Goal: Task Accomplishment & Management: Use online tool/utility

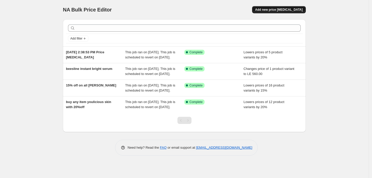
click at [278, 10] on span "Add new price [MEDICAL_DATA]" at bounding box center [279, 10] width 48 height 4
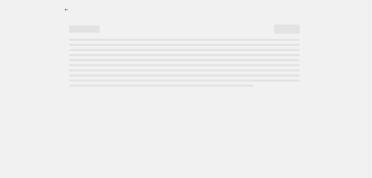
select select "percentage"
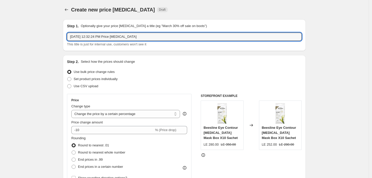
drag, startPoint x: 151, startPoint y: 37, endPoint x: 13, endPoint y: 32, distance: 137.5
type input "20% on all bioliq"
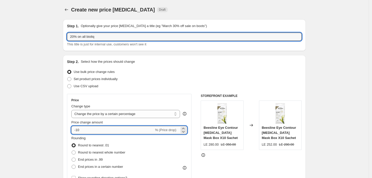
click at [100, 129] on input "-10" at bounding box center [112, 130] width 83 height 8
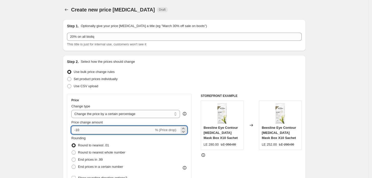
type input "-1"
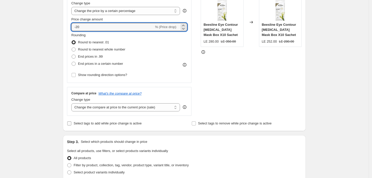
scroll to position [113, 0]
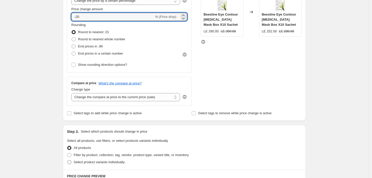
type input "-20"
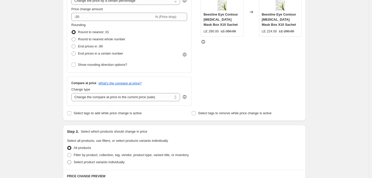
click at [85, 162] on span "Select product variants individually" at bounding box center [99, 162] width 51 height 4
click at [67, 161] on input "Select product variants individually" at bounding box center [67, 160] width 0 height 0
radio input "true"
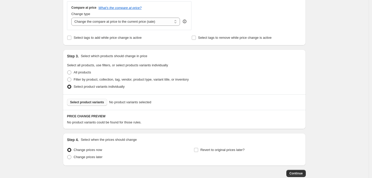
click at [99, 101] on span "Select product variants" at bounding box center [87, 102] width 34 height 4
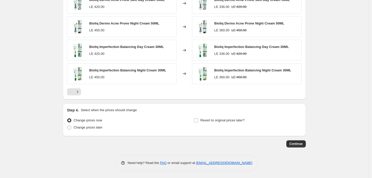
scroll to position [350, 0]
click at [83, 126] on span "Change prices later" at bounding box center [88, 127] width 29 height 4
click at [67, 125] on input "Change prices later" at bounding box center [67, 125] width 0 height 0
radio input "true"
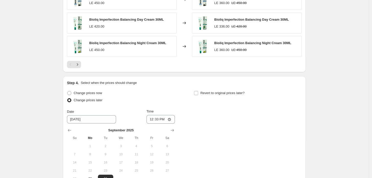
scroll to position [387, 0]
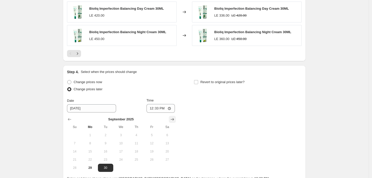
click at [174, 118] on icon "Show next month, October 2025" at bounding box center [172, 119] width 5 height 5
click at [121, 135] on span "1" at bounding box center [120, 135] width 11 height 4
type input "[DATE]"
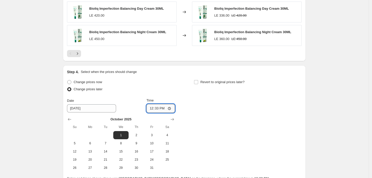
click at [169, 109] on input "12:33" at bounding box center [160, 108] width 29 height 9
type input "00:00"
click at [208, 115] on div "Change prices now Change prices later Date [DATE] Time 00:00 [DATE] Su Mo Tu We…" at bounding box center [184, 126] width 235 height 94
click at [209, 82] on span "Revert to original prices later?" at bounding box center [222, 82] width 44 height 4
click at [198, 82] on input "Revert to original prices later?" at bounding box center [196, 82] width 4 height 4
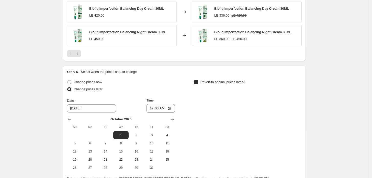
checkbox input "true"
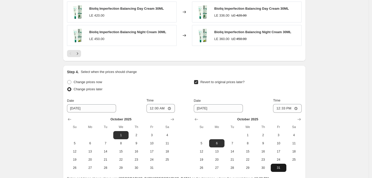
click at [278, 168] on span "31" at bounding box center [278, 168] width 11 height 4
type input "[DATE]"
click at [298, 109] on input "12:33" at bounding box center [287, 108] width 29 height 9
type input "23:59"
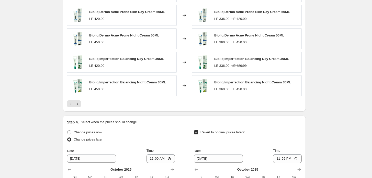
scroll to position [437, 0]
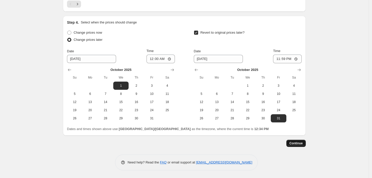
click at [294, 144] on span "Continue" at bounding box center [295, 144] width 13 height 4
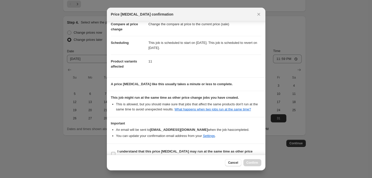
scroll to position [35, 0]
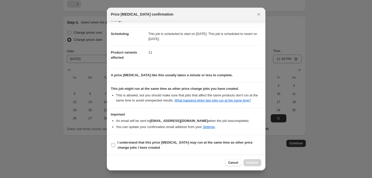
drag, startPoint x: 126, startPoint y: 143, endPoint x: 131, endPoint y: 148, distance: 6.3
click at [126, 143] on b "I understand that this price [MEDICAL_DATA] may run at the same time as other p…" at bounding box center [185, 145] width 135 height 9
click at [115, 143] on input "I understand that this price [MEDICAL_DATA] may run at the same time as other p…" at bounding box center [113, 145] width 4 height 4
checkbox input "true"
click at [249, 165] on span "Confirm" at bounding box center [252, 163] width 12 height 4
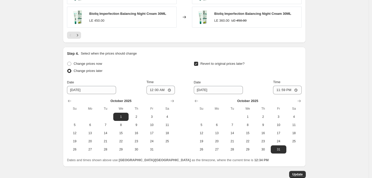
scroll to position [468, 0]
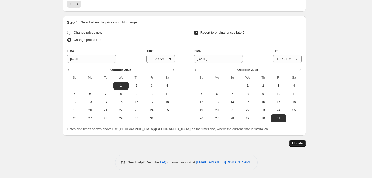
click at [298, 146] on span "Update" at bounding box center [297, 144] width 10 height 4
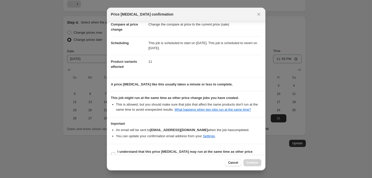
scroll to position [35, 0]
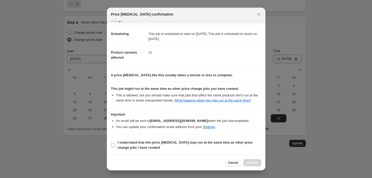
click at [114, 144] on input "I understand that this price [MEDICAL_DATA] may run at the same time as other p…" at bounding box center [113, 145] width 4 height 4
checkbox input "true"
click at [247, 165] on span "Confirm" at bounding box center [252, 163] width 12 height 4
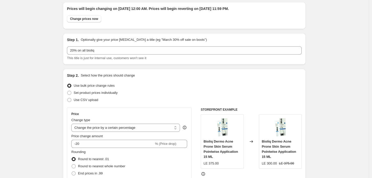
scroll to position [0, 0]
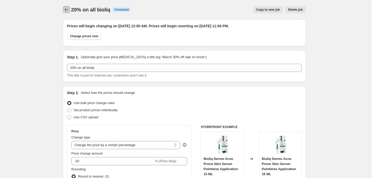
click at [66, 10] on icon "Price change jobs" at bounding box center [66, 9] width 5 height 5
